Goal: Information Seeking & Learning: Find specific page/section

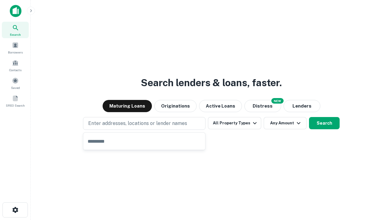
type input "**********"
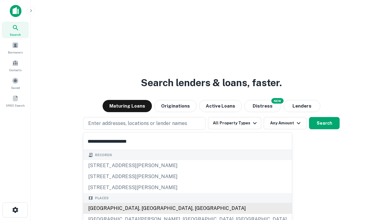
click at [146, 209] on div "Santa Monica, CA, USA" at bounding box center [187, 208] width 208 height 11
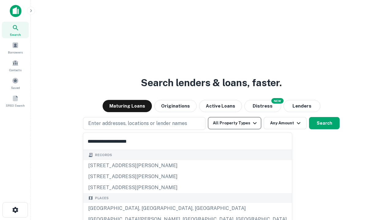
click at [234, 123] on button "All Property Types" at bounding box center [234, 123] width 53 height 12
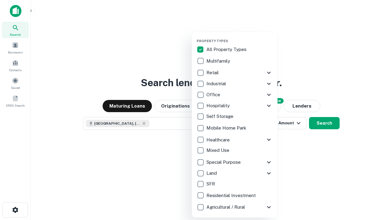
click at [239, 37] on button "button" at bounding box center [239, 37] width 86 height 0
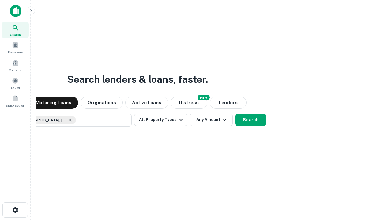
scroll to position [10, 0]
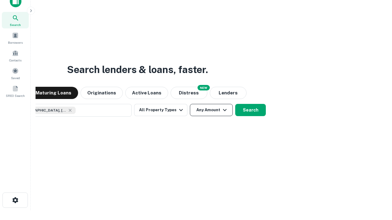
click at [190, 104] on button "Any Amount" at bounding box center [211, 110] width 43 height 12
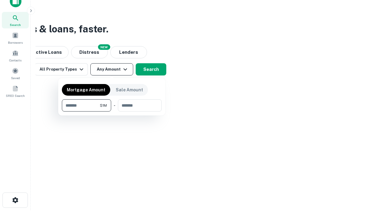
type input "*******"
click at [112, 112] on button "button" at bounding box center [112, 112] width 100 height 0
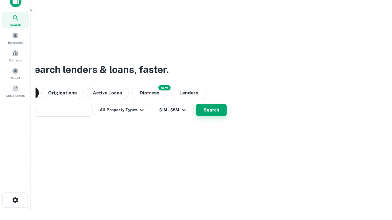
click at [196, 104] on button "Search" at bounding box center [211, 110] width 31 height 12
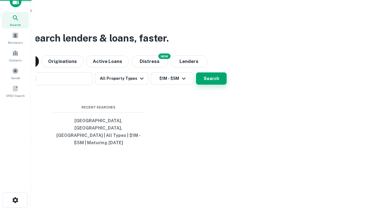
scroll to position [20, 173]
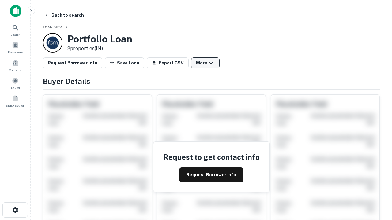
click at [205, 63] on button "More" at bounding box center [205, 63] width 28 height 11
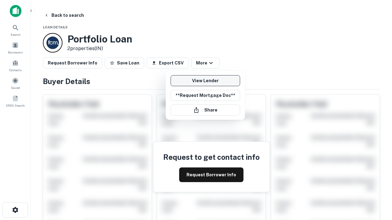
click at [205, 81] on link "View Lender" at bounding box center [204, 80] width 69 height 11
